Goal: Task Accomplishment & Management: Use online tool/utility

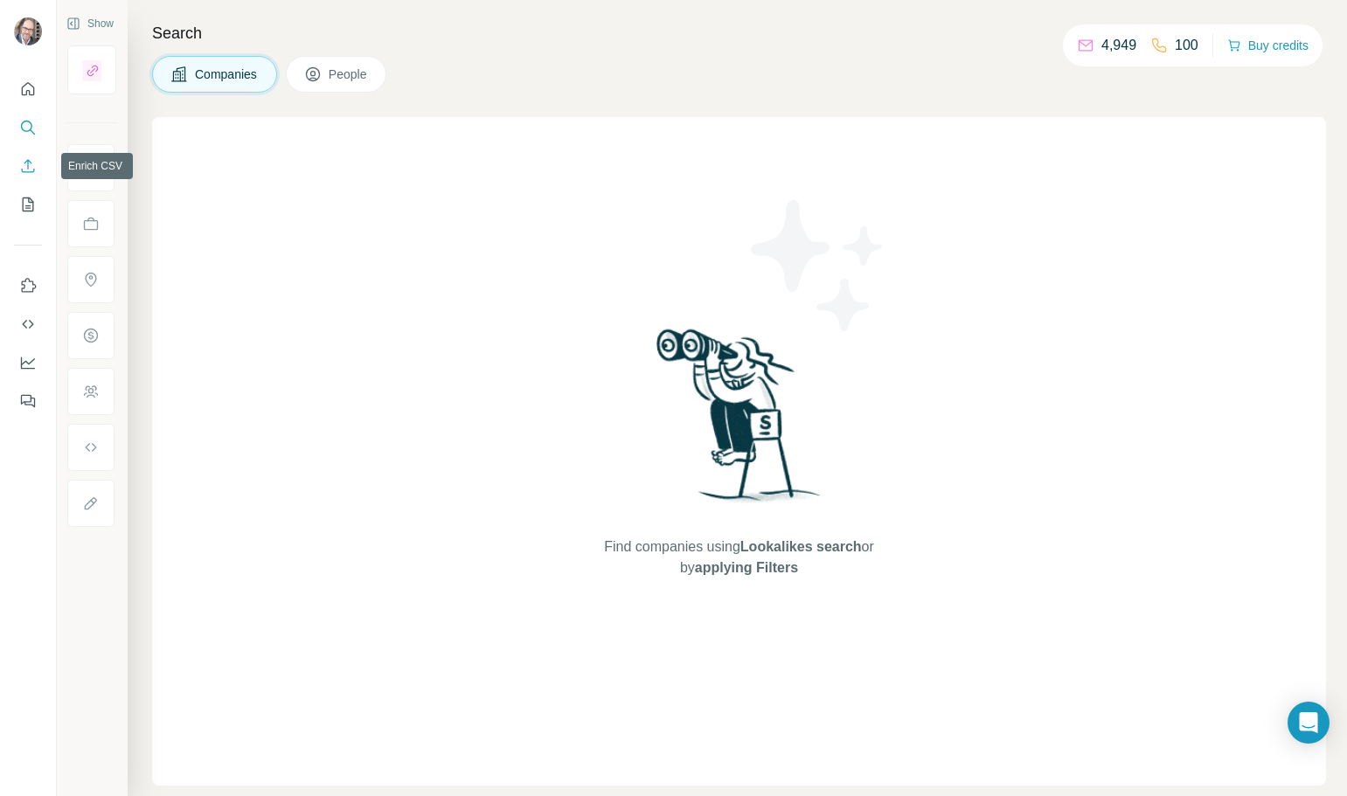
click at [31, 163] on icon "Enrich CSV" at bounding box center [27, 165] width 17 height 17
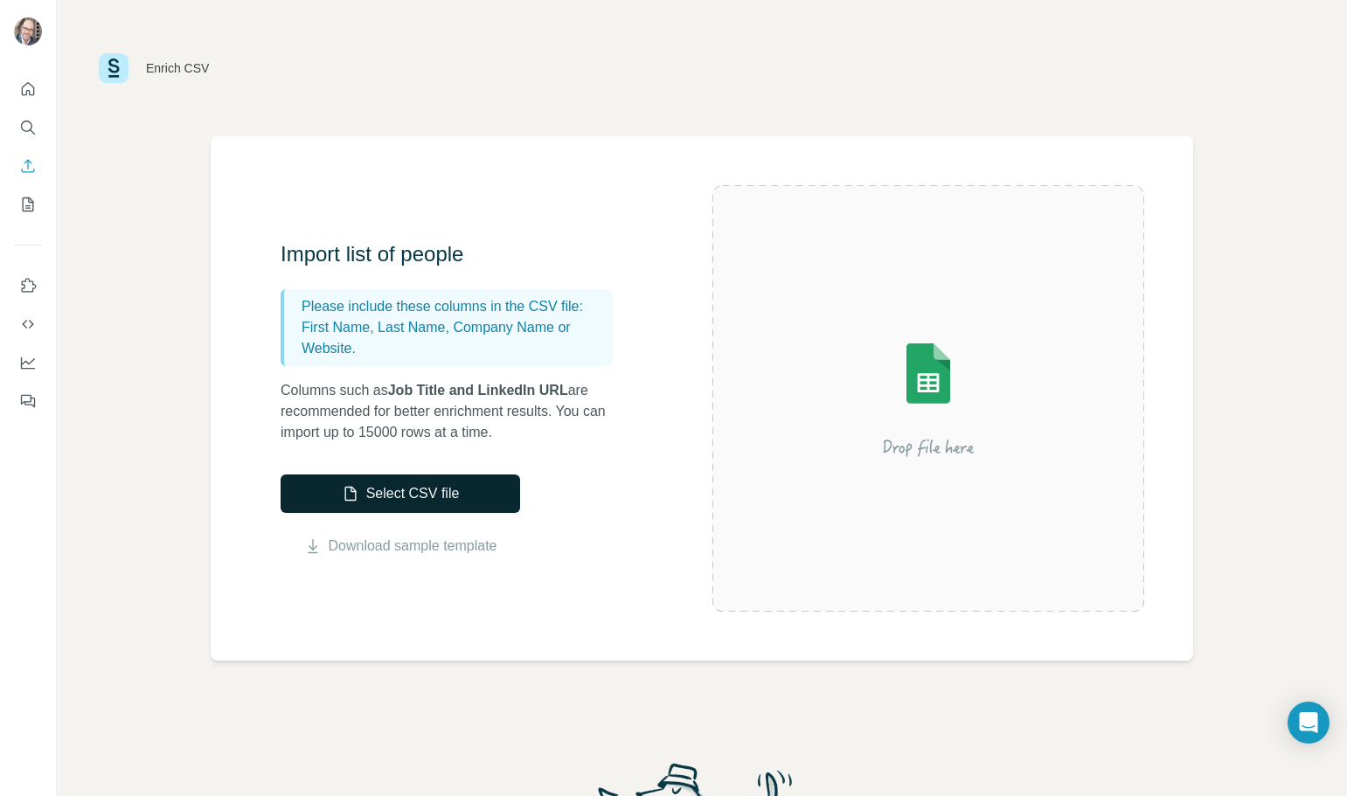
click at [428, 500] on button "Select CSV file" at bounding box center [400, 494] width 239 height 38
click at [378, 491] on button "Select CSV file" at bounding box center [400, 494] width 239 height 38
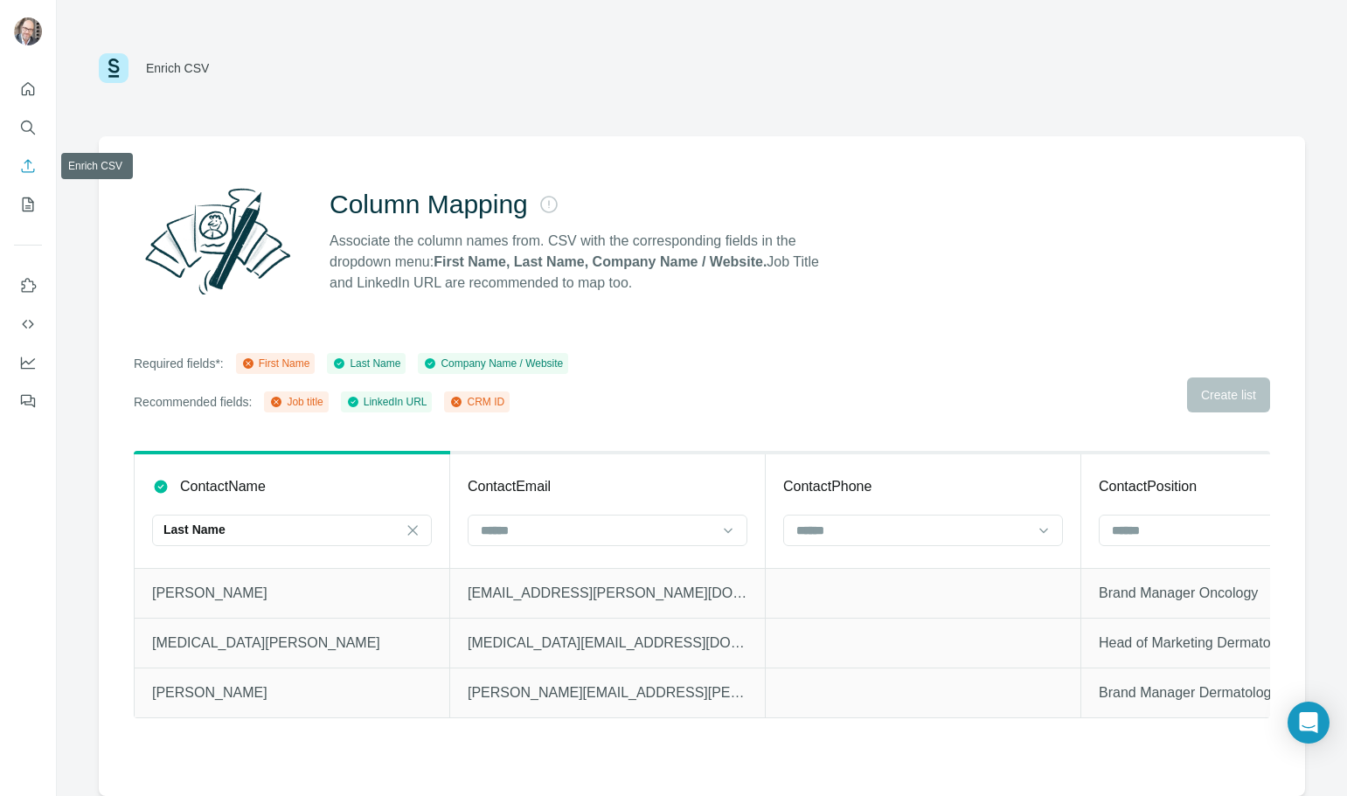
click at [18, 162] on button "Enrich CSV" at bounding box center [28, 165] width 28 height 31
click at [25, 171] on icon "Enrich CSV" at bounding box center [27, 165] width 17 height 17
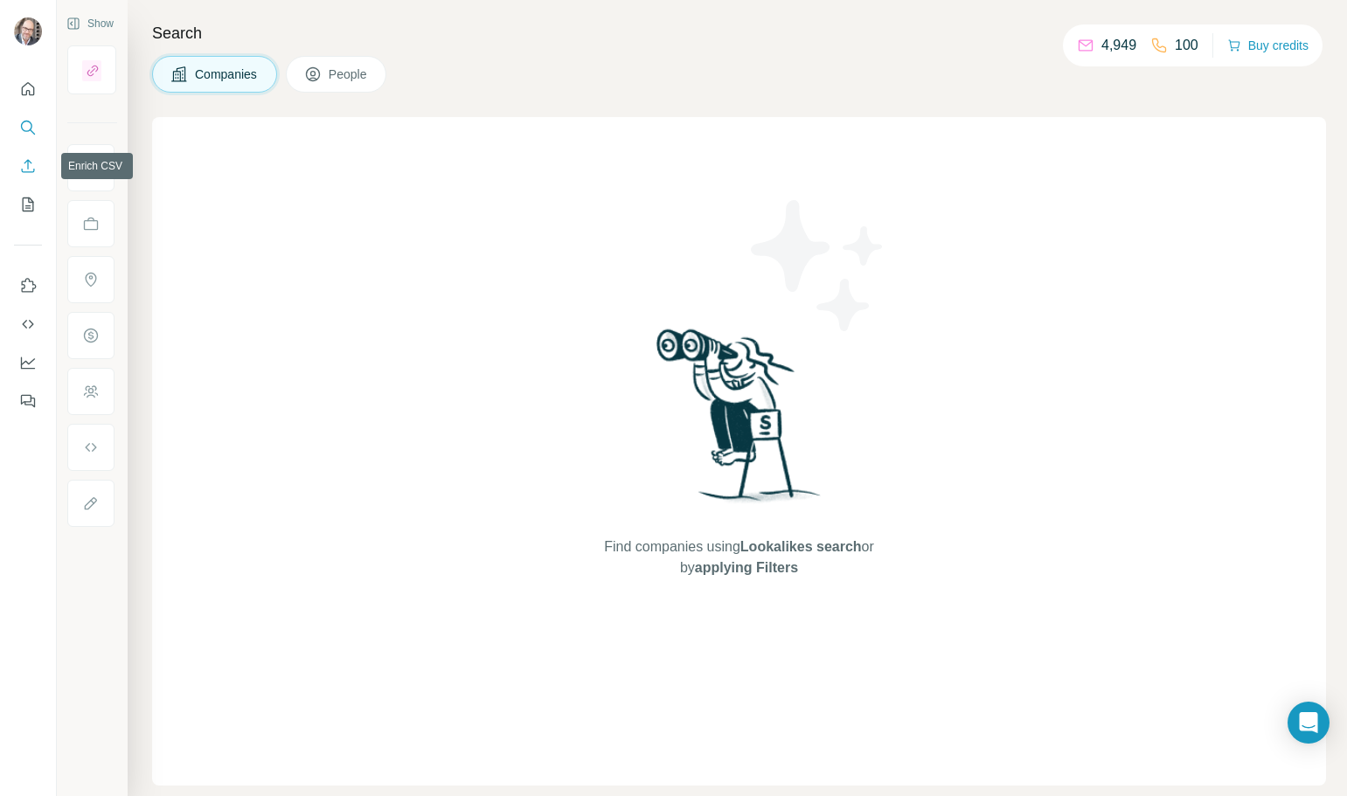
click at [31, 163] on icon "Enrich CSV" at bounding box center [27, 165] width 17 height 17
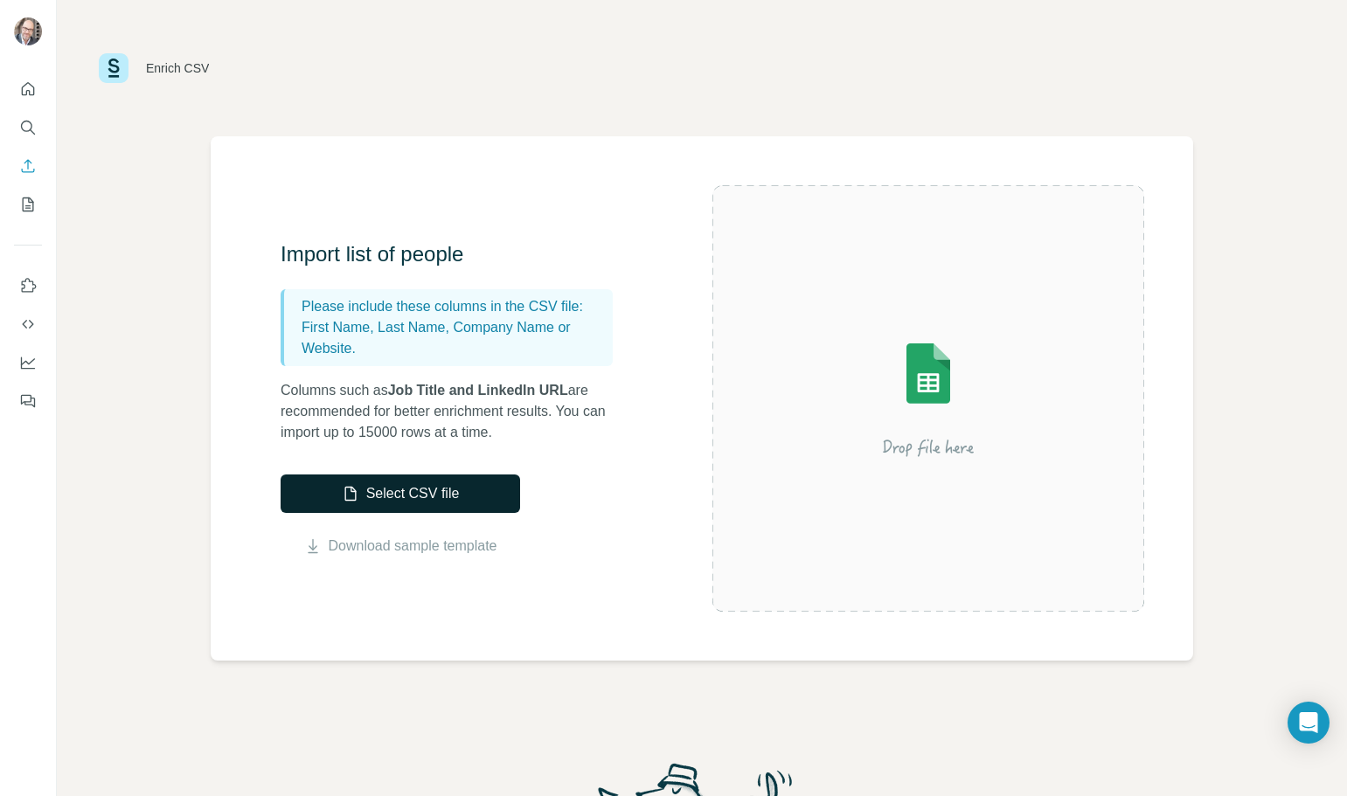
click at [390, 497] on button "Select CSV file" at bounding box center [400, 494] width 239 height 38
click at [408, 483] on button "Select CSV file" at bounding box center [400, 494] width 239 height 38
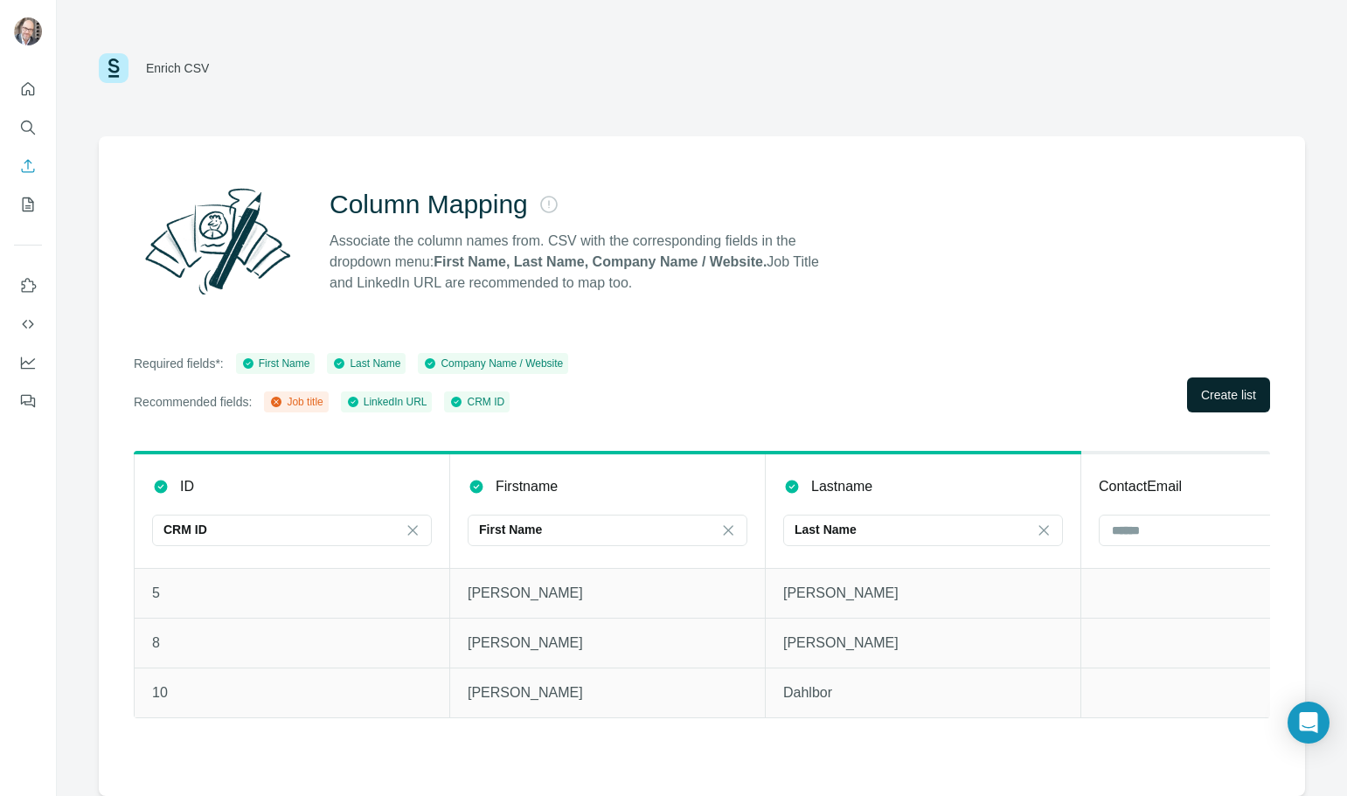
click at [1223, 392] on span "Create list" at bounding box center [1228, 394] width 55 height 17
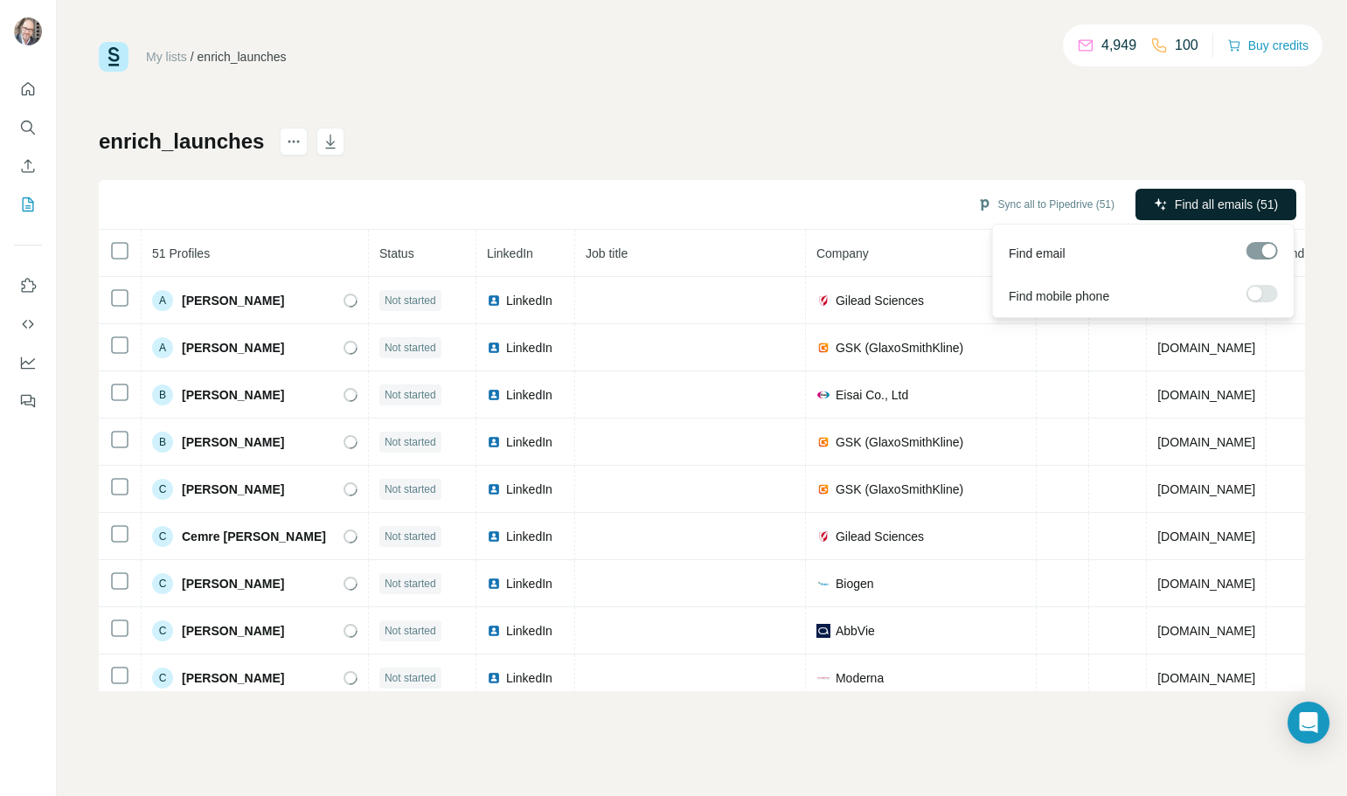
click at [1163, 204] on icon "button" at bounding box center [1161, 205] width 14 height 14
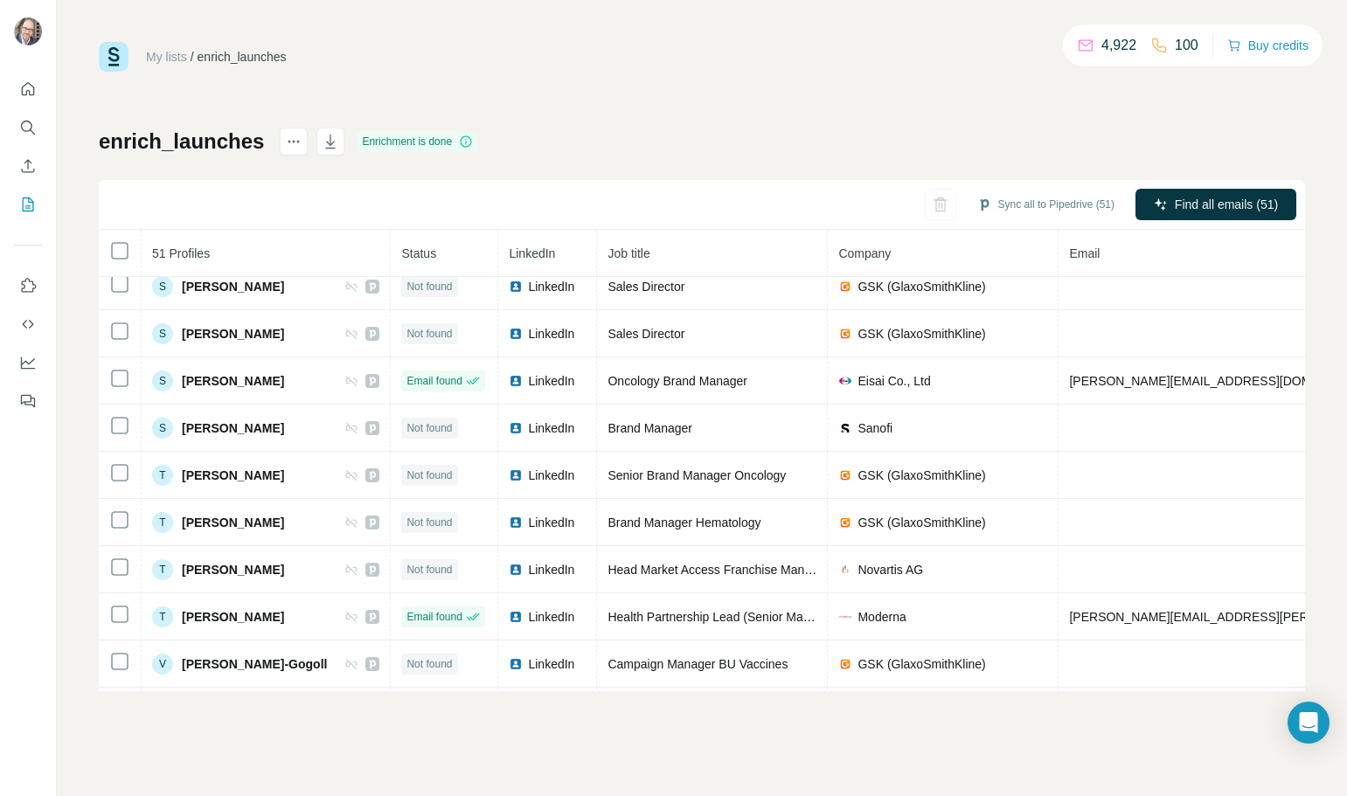
scroll to position [1954, 0]
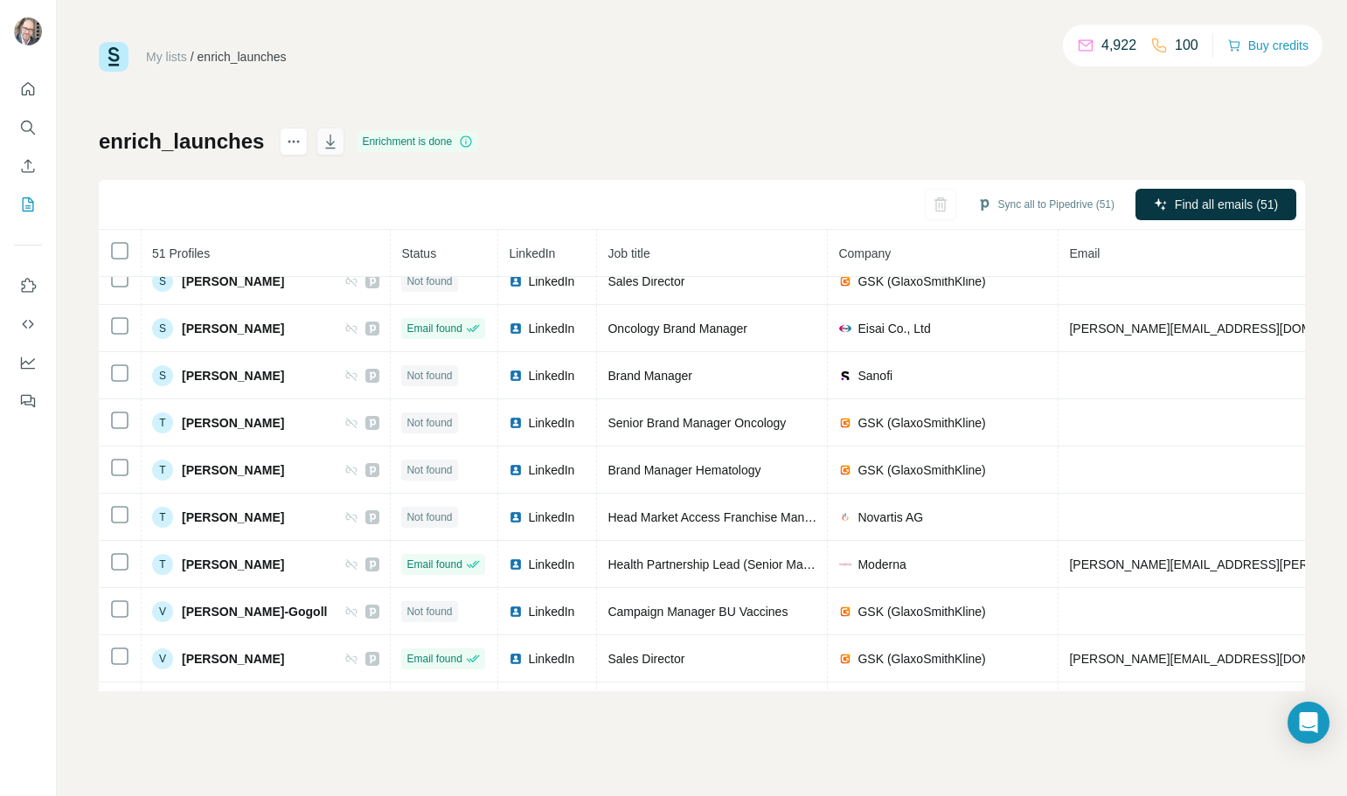
click at [338, 142] on button "button" at bounding box center [330, 142] width 28 height 28
